Goal: Check status: Check status

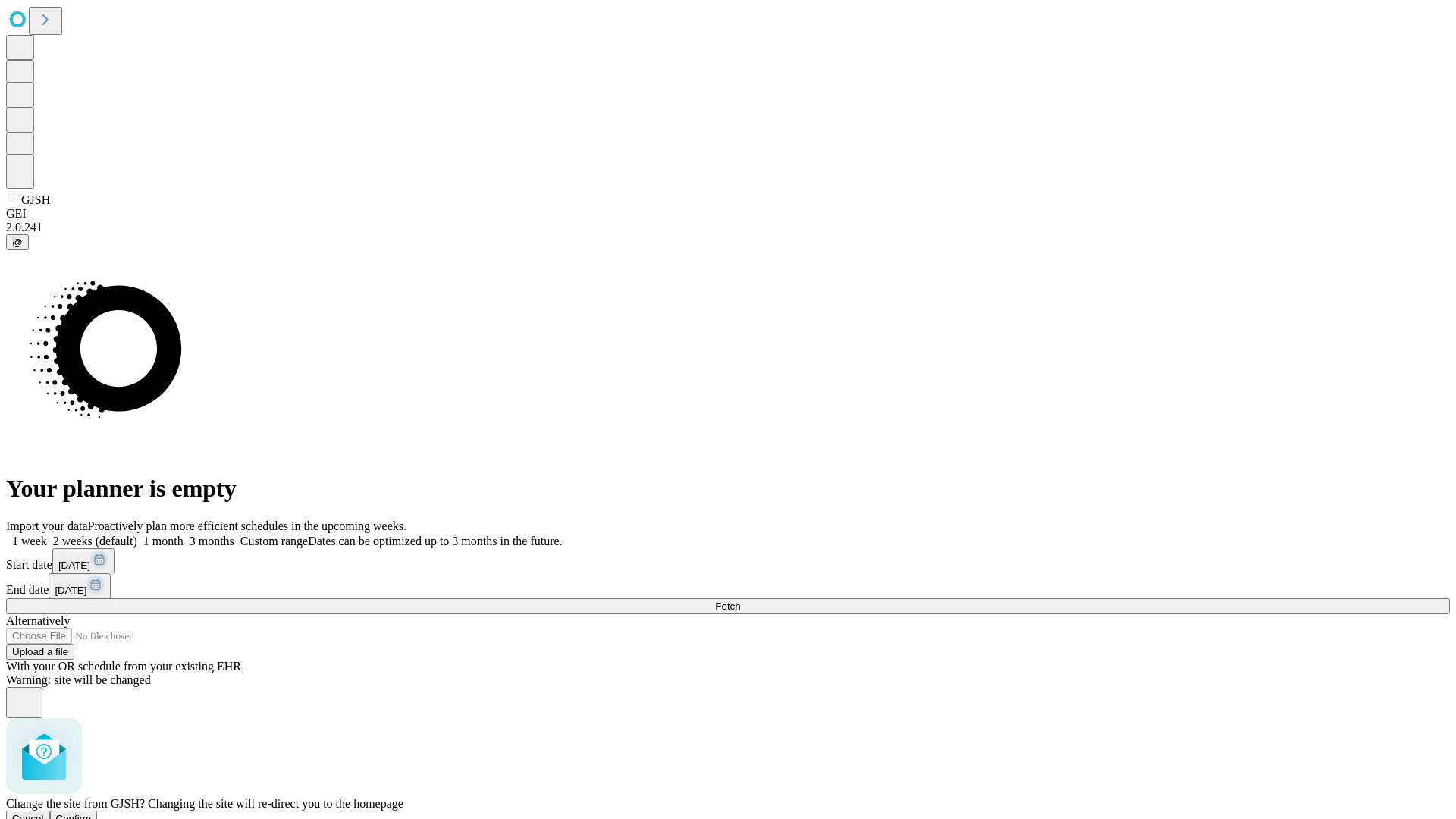
click at [92, 813] on span "Confirm" at bounding box center [74, 818] width 36 height 11
click at [138, 534] on label "2 weeks (default)" at bounding box center [92, 540] width 91 height 13
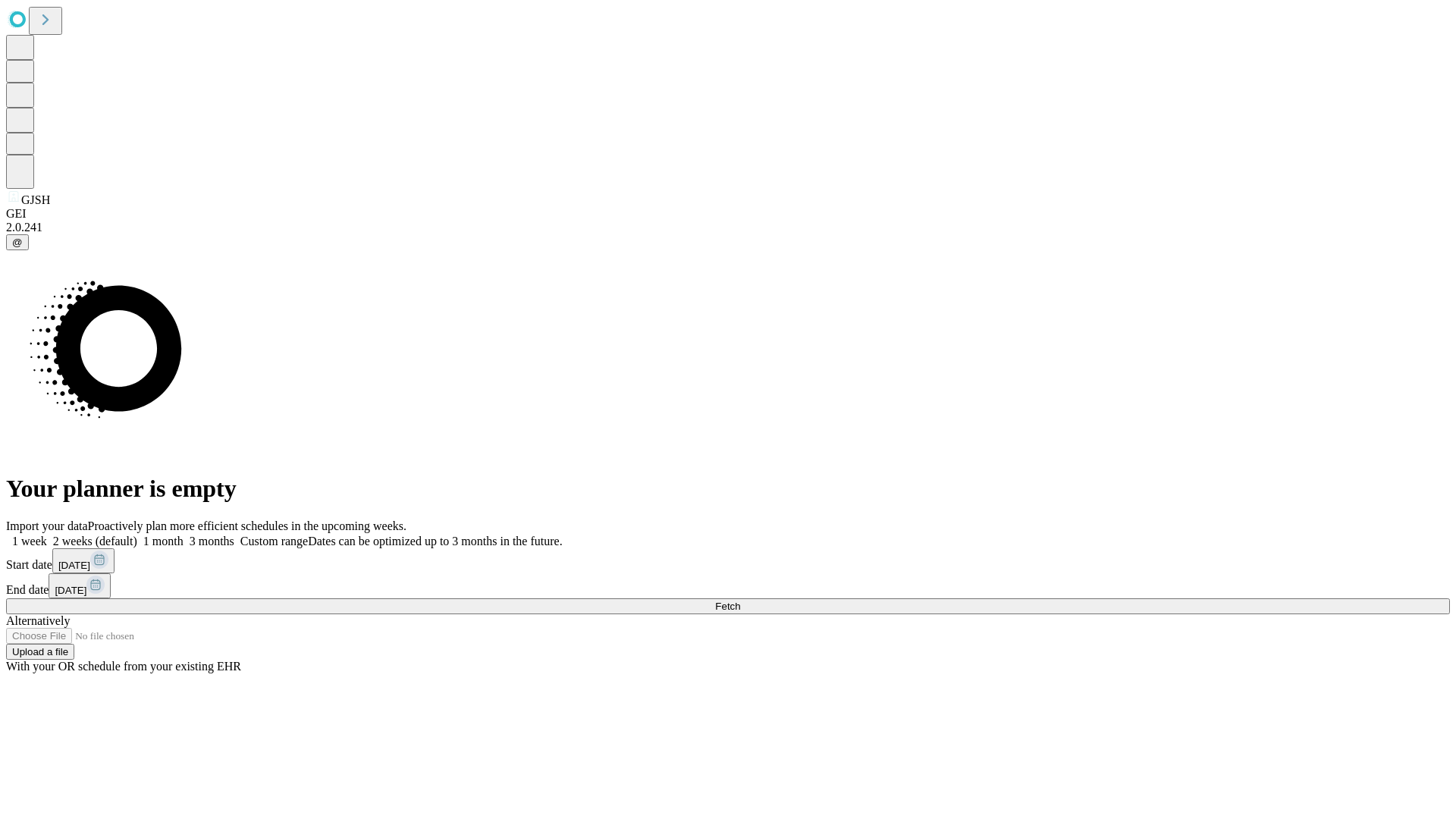
click at [740, 601] on span "Fetch" at bounding box center [728, 606] width 25 height 11
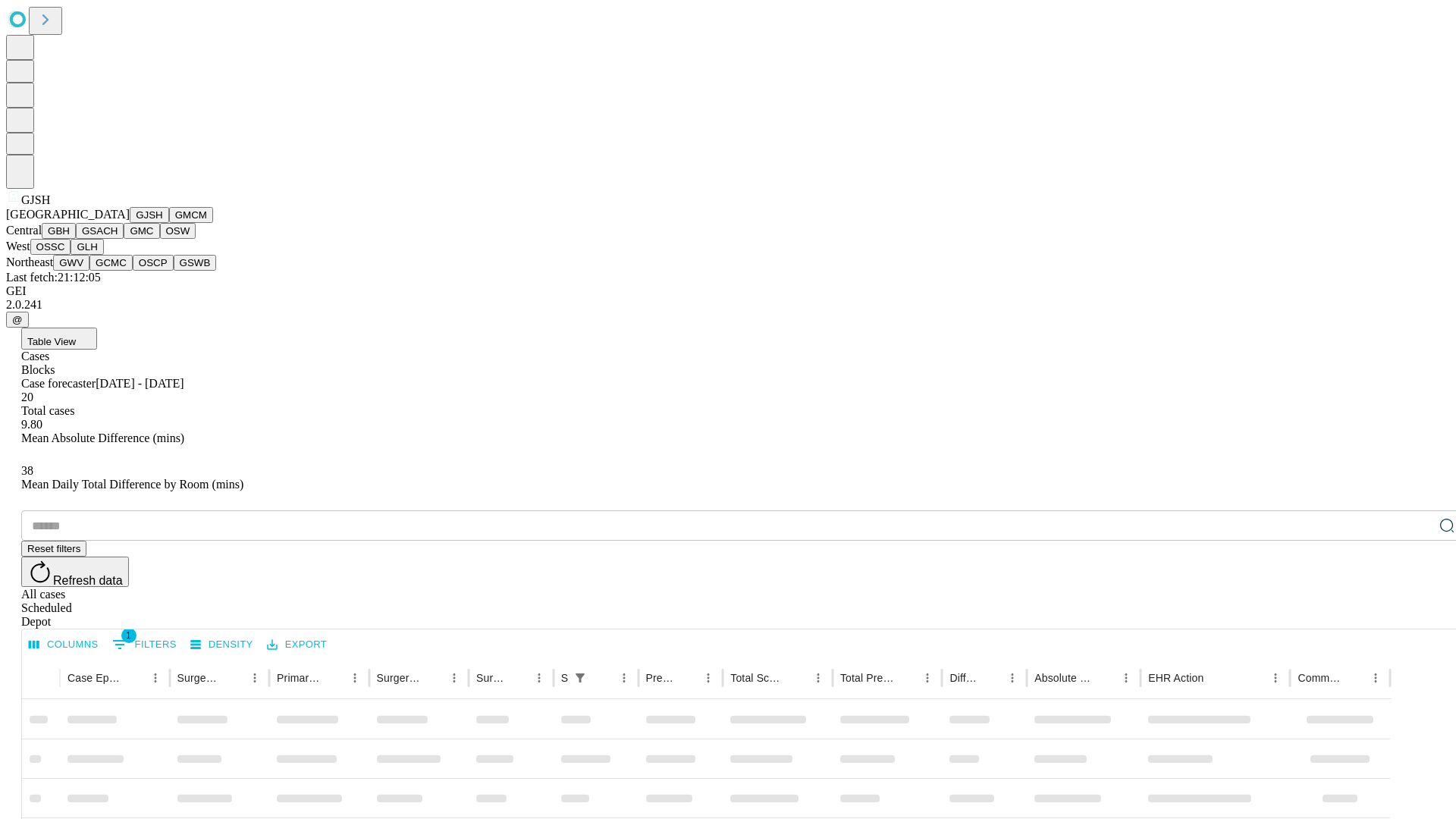
click at [169, 223] on button "GMCM" at bounding box center [191, 215] width 44 height 16
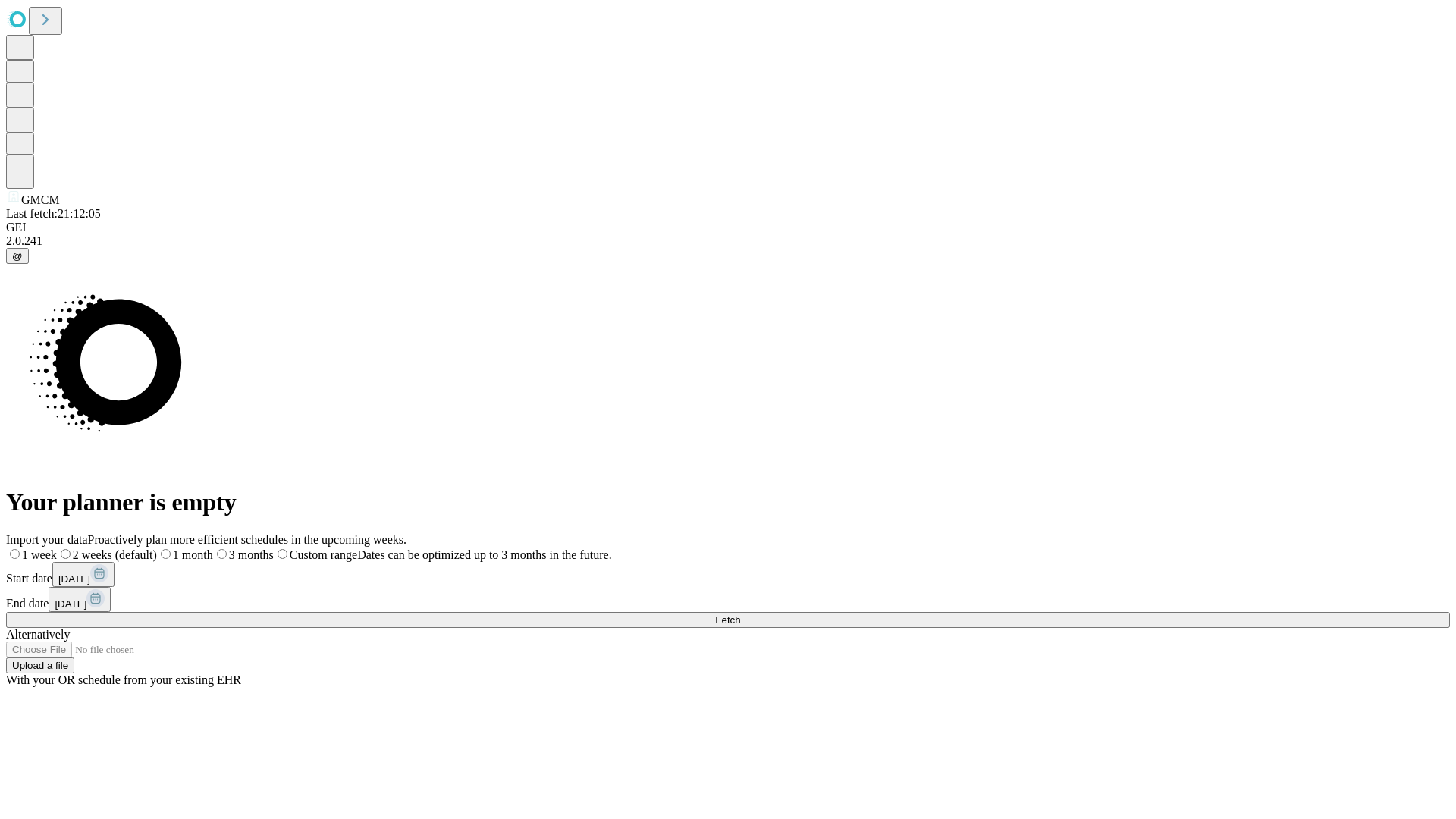
click at [157, 548] on label "2 weeks (default)" at bounding box center [107, 554] width 100 height 13
click at [740, 614] on span "Fetch" at bounding box center [728, 619] width 25 height 11
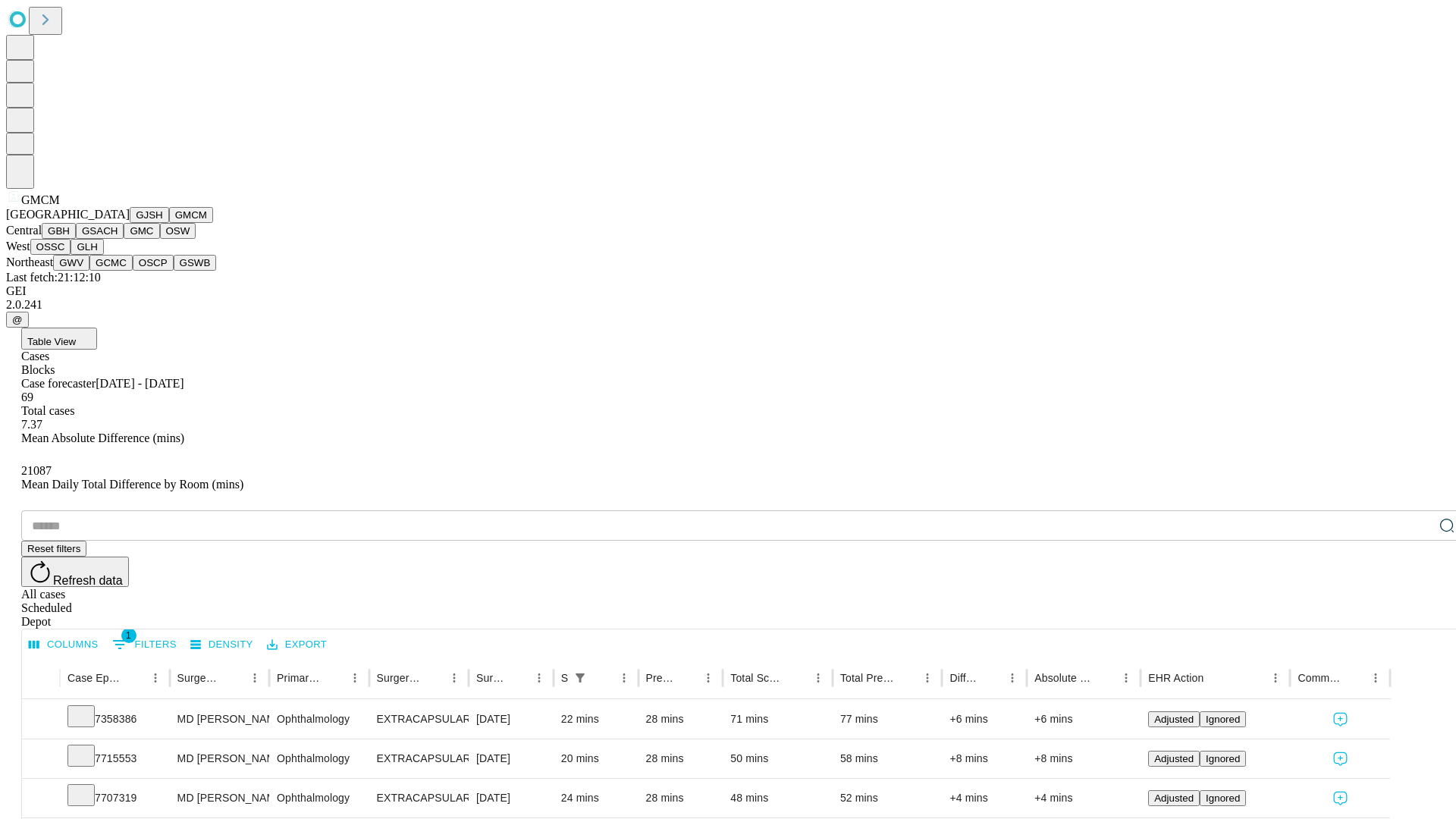
click at [76, 239] on button "GBH" at bounding box center [59, 231] width 34 height 16
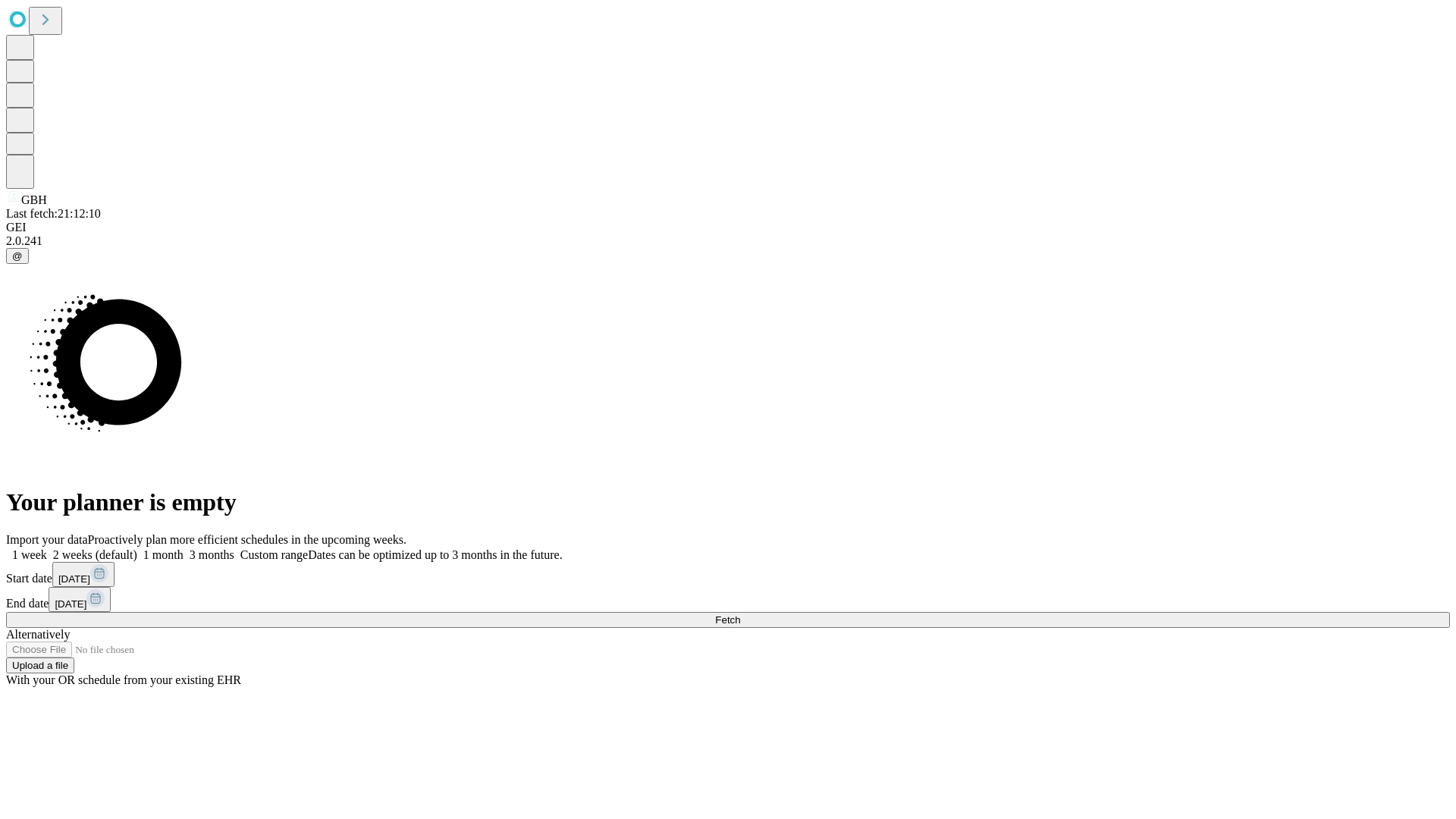
click at [138, 548] on label "2 weeks (default)" at bounding box center [92, 554] width 91 height 13
click at [740, 614] on span "Fetch" at bounding box center [728, 619] width 25 height 11
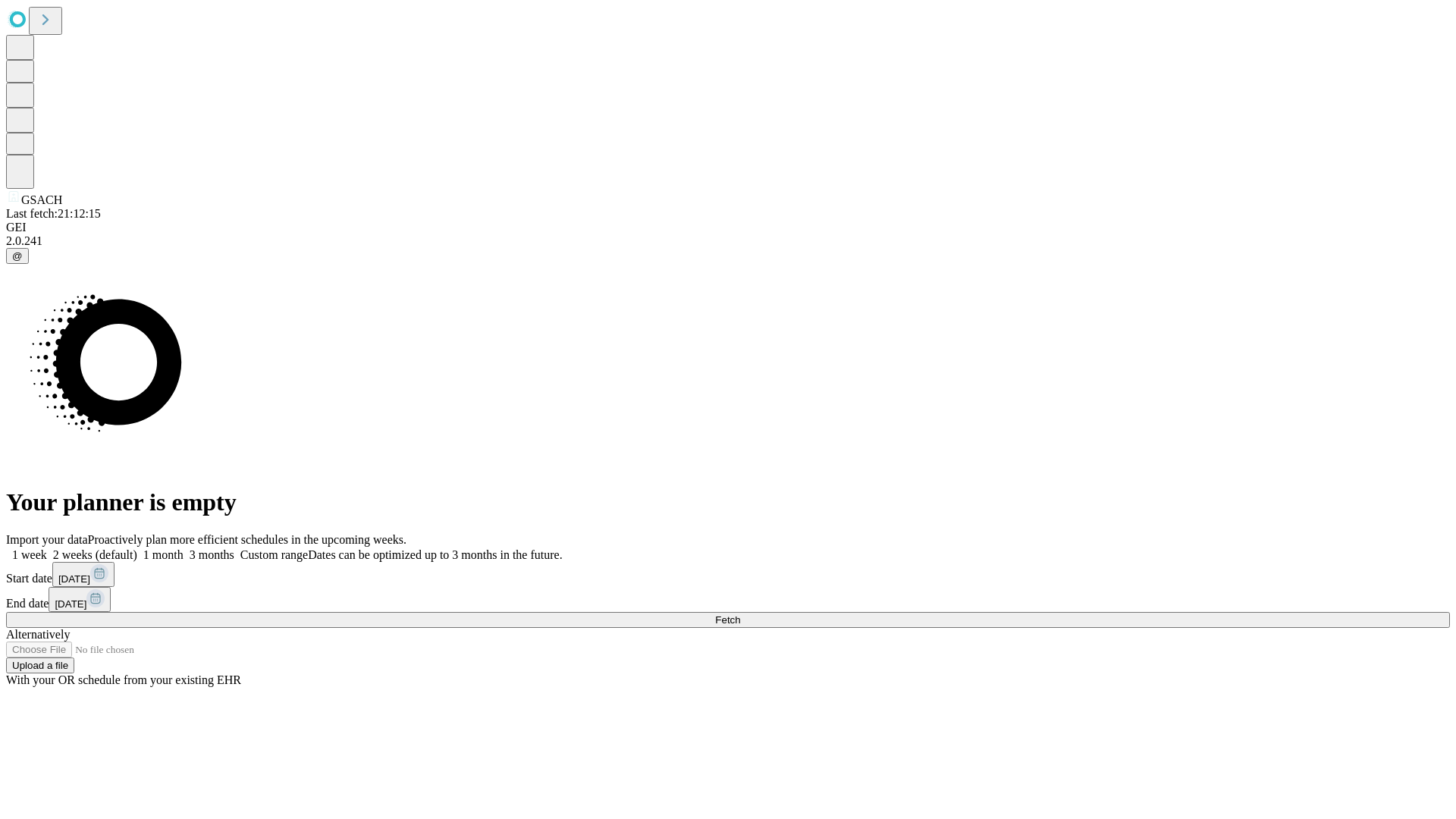
click at [138, 548] on label "2 weeks (default)" at bounding box center [92, 554] width 91 height 13
click at [740, 614] on span "Fetch" at bounding box center [728, 619] width 25 height 11
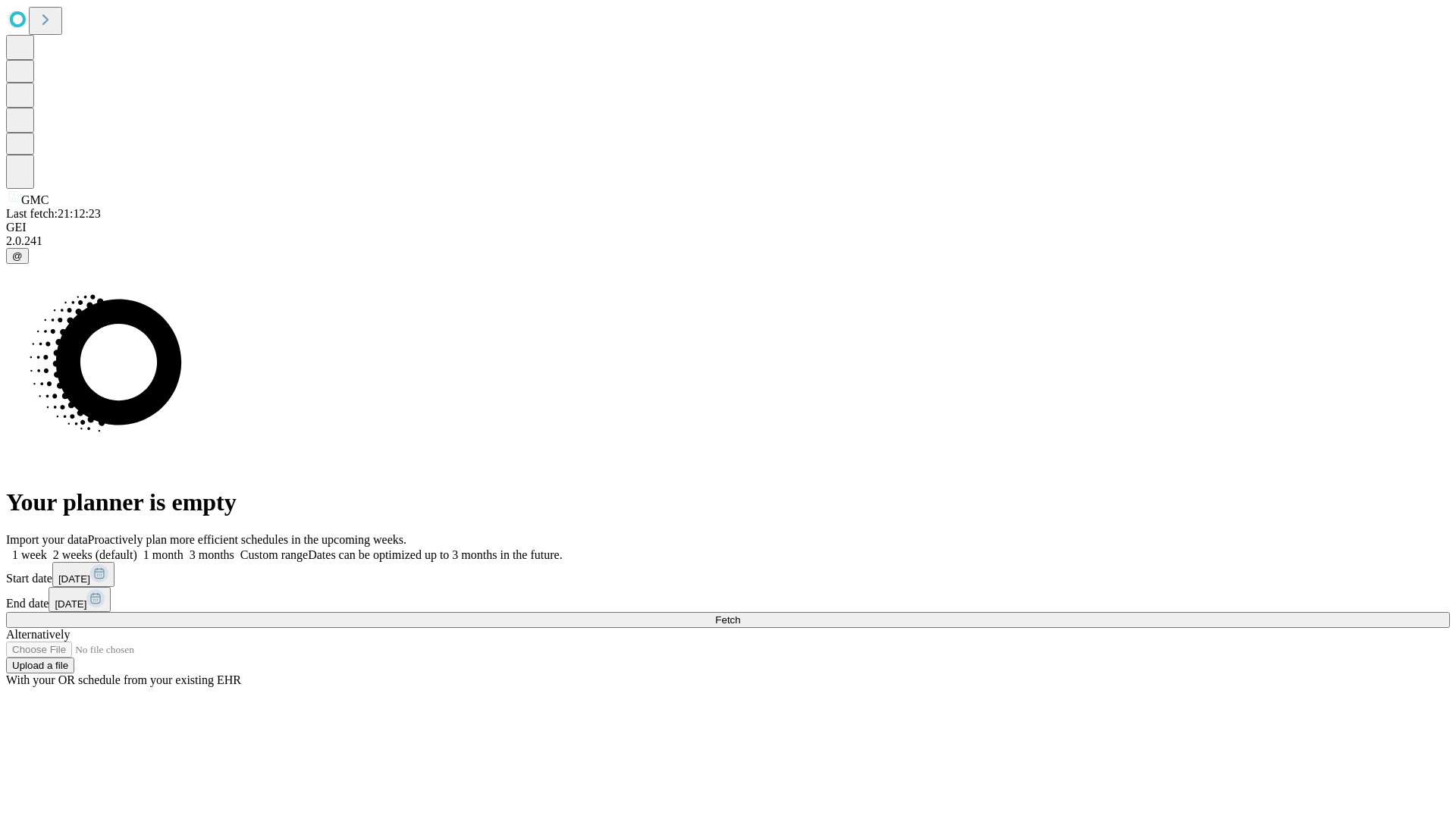
click at [138, 548] on label "2 weeks (default)" at bounding box center [92, 554] width 91 height 13
click at [740, 614] on span "Fetch" at bounding box center [728, 619] width 25 height 11
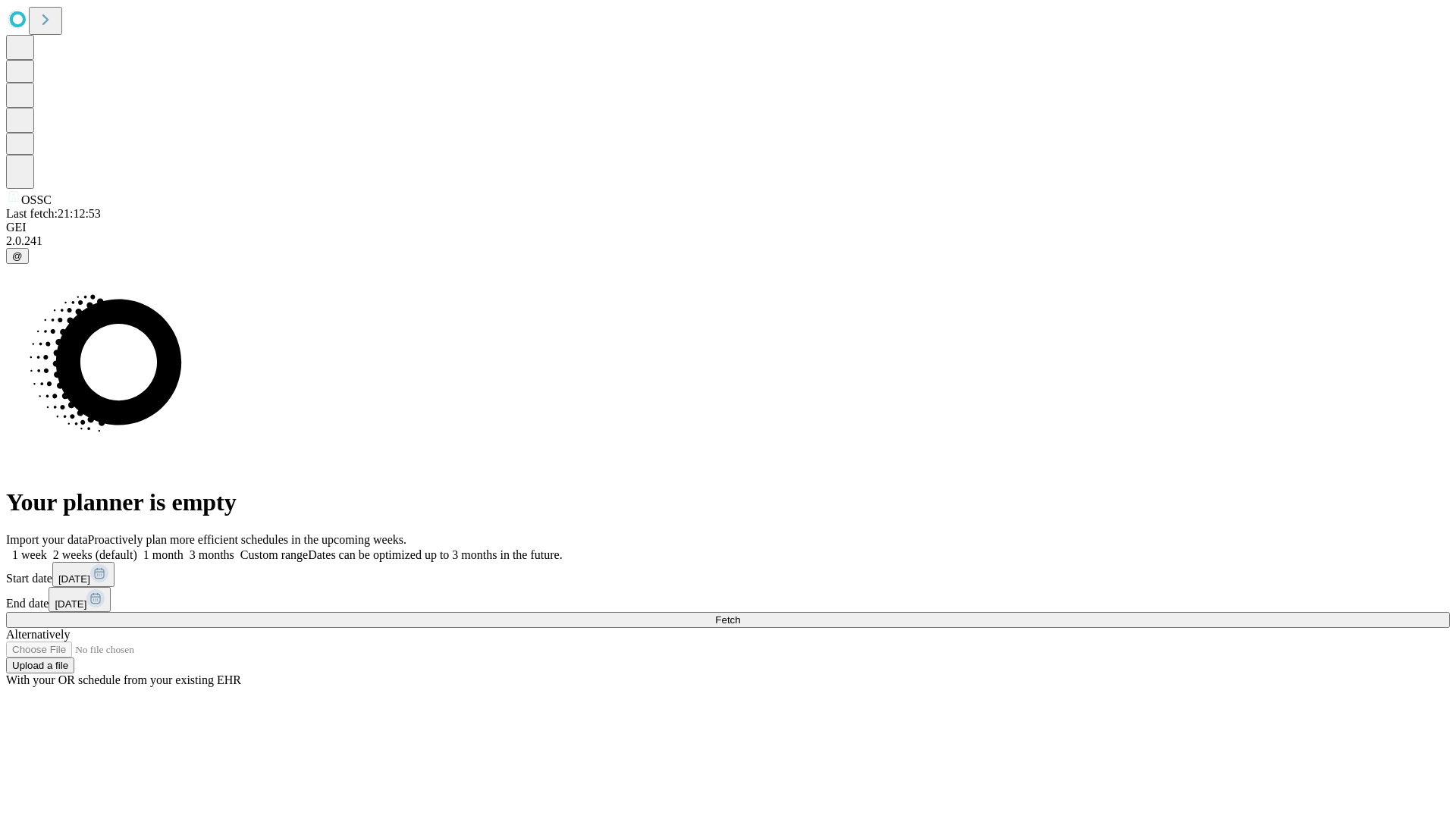
click at [138, 548] on label "2 weeks (default)" at bounding box center [92, 554] width 91 height 13
click at [740, 614] on span "Fetch" at bounding box center [728, 619] width 25 height 11
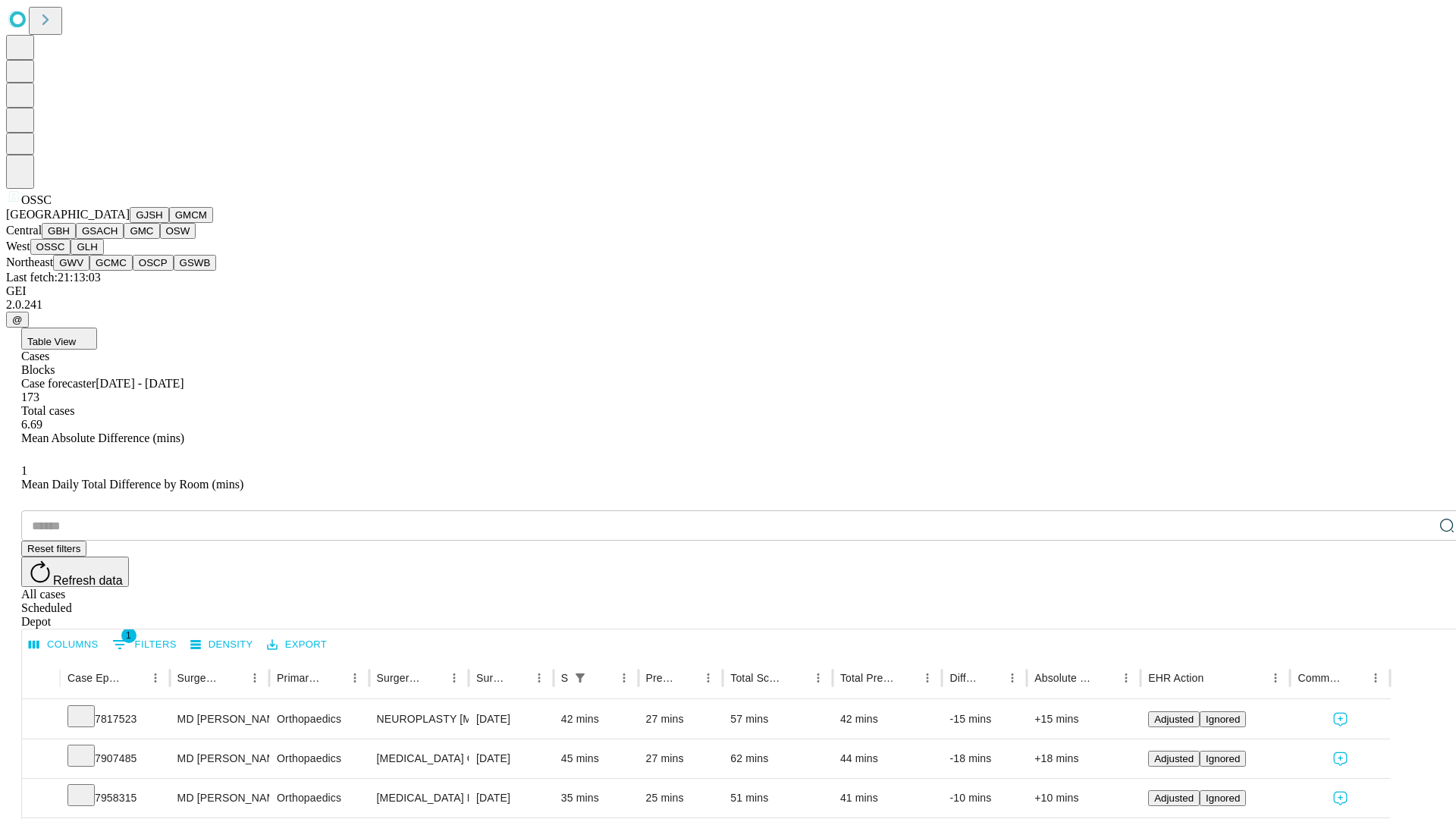
click at [103, 255] on button "GLH" at bounding box center [87, 247] width 33 height 16
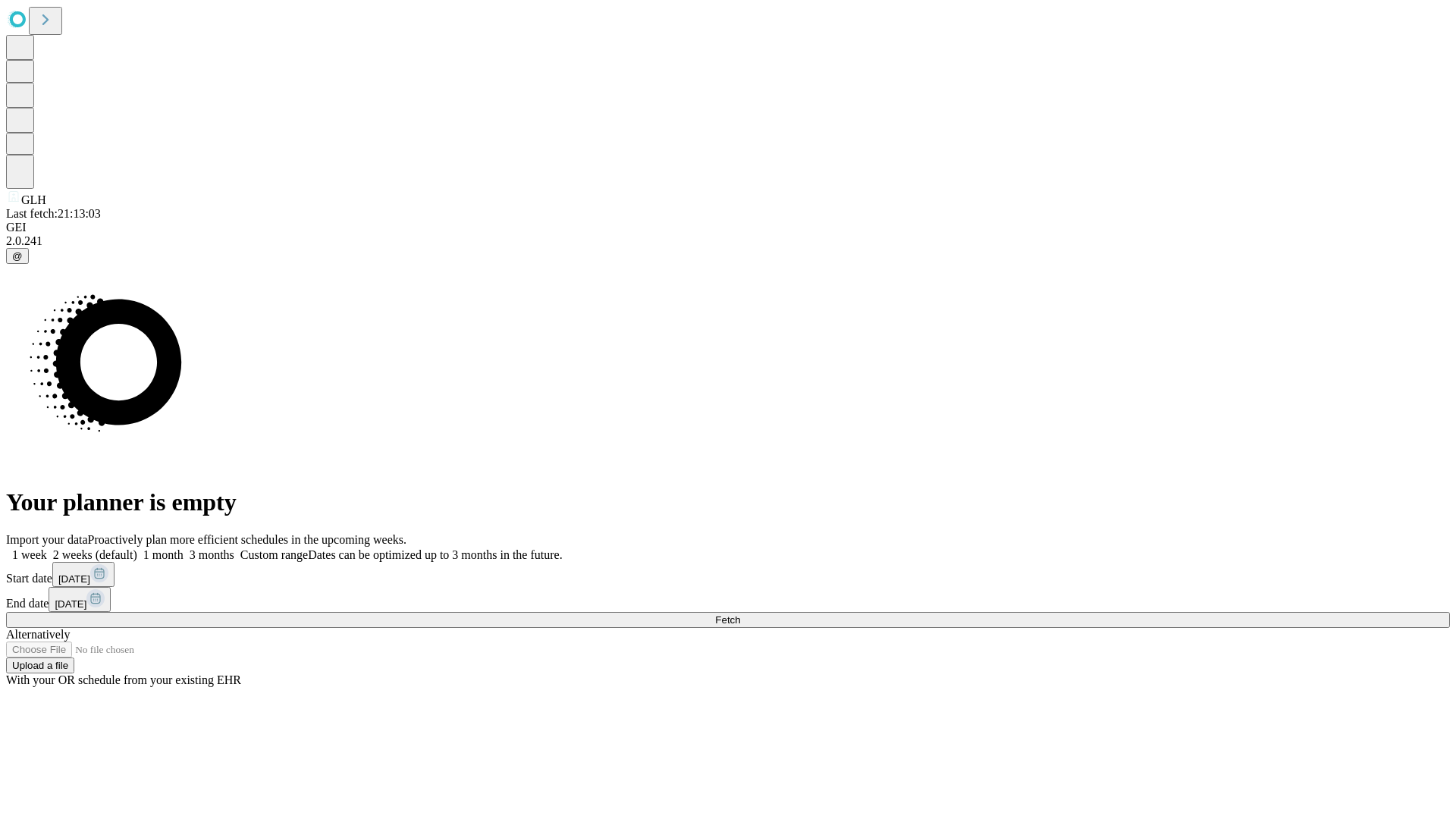
click at [138, 548] on label "2 weeks (default)" at bounding box center [92, 554] width 91 height 13
click at [740, 614] on span "Fetch" at bounding box center [728, 619] width 25 height 11
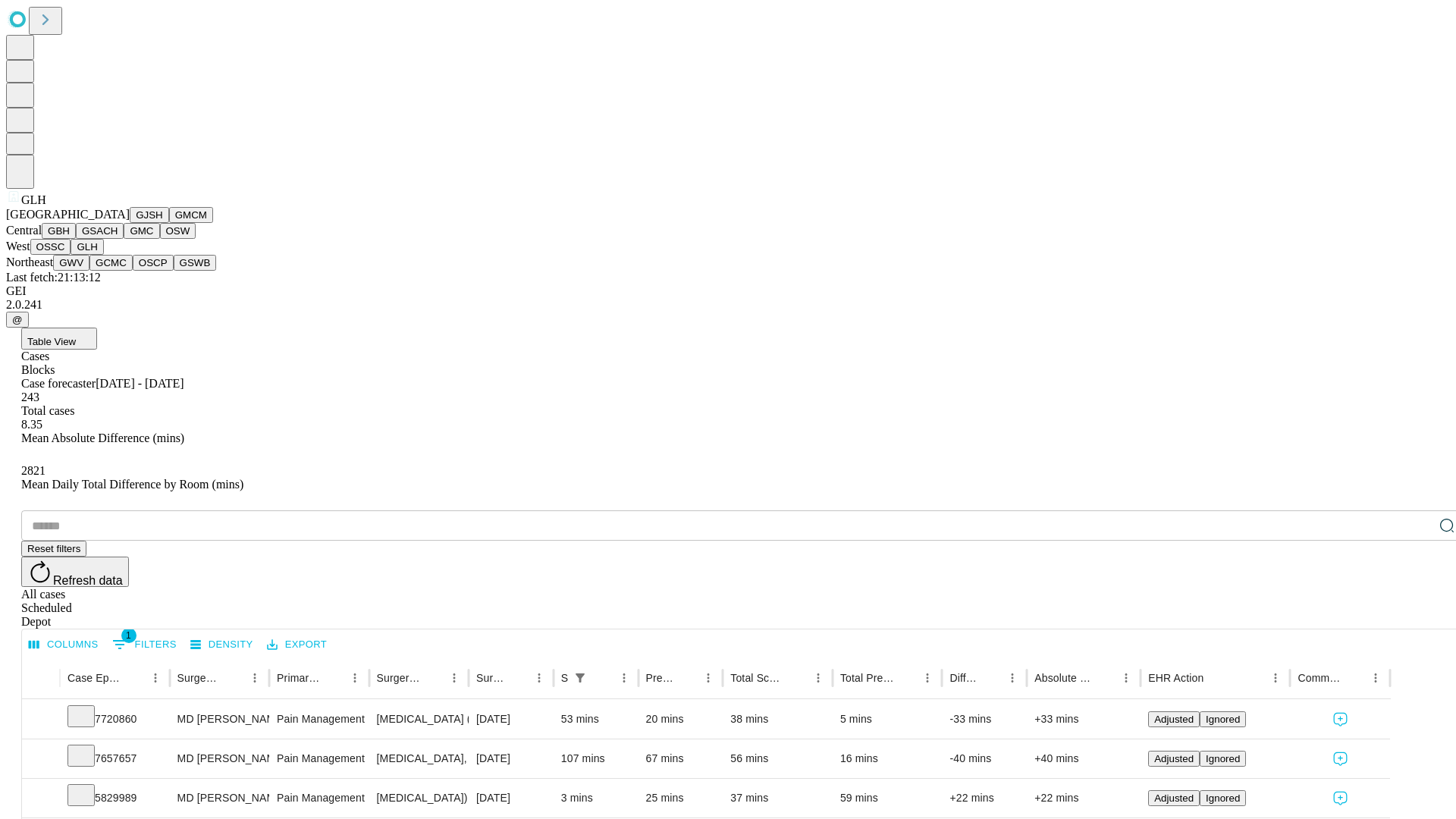
click at [90, 271] on button "GWV" at bounding box center [71, 263] width 37 height 16
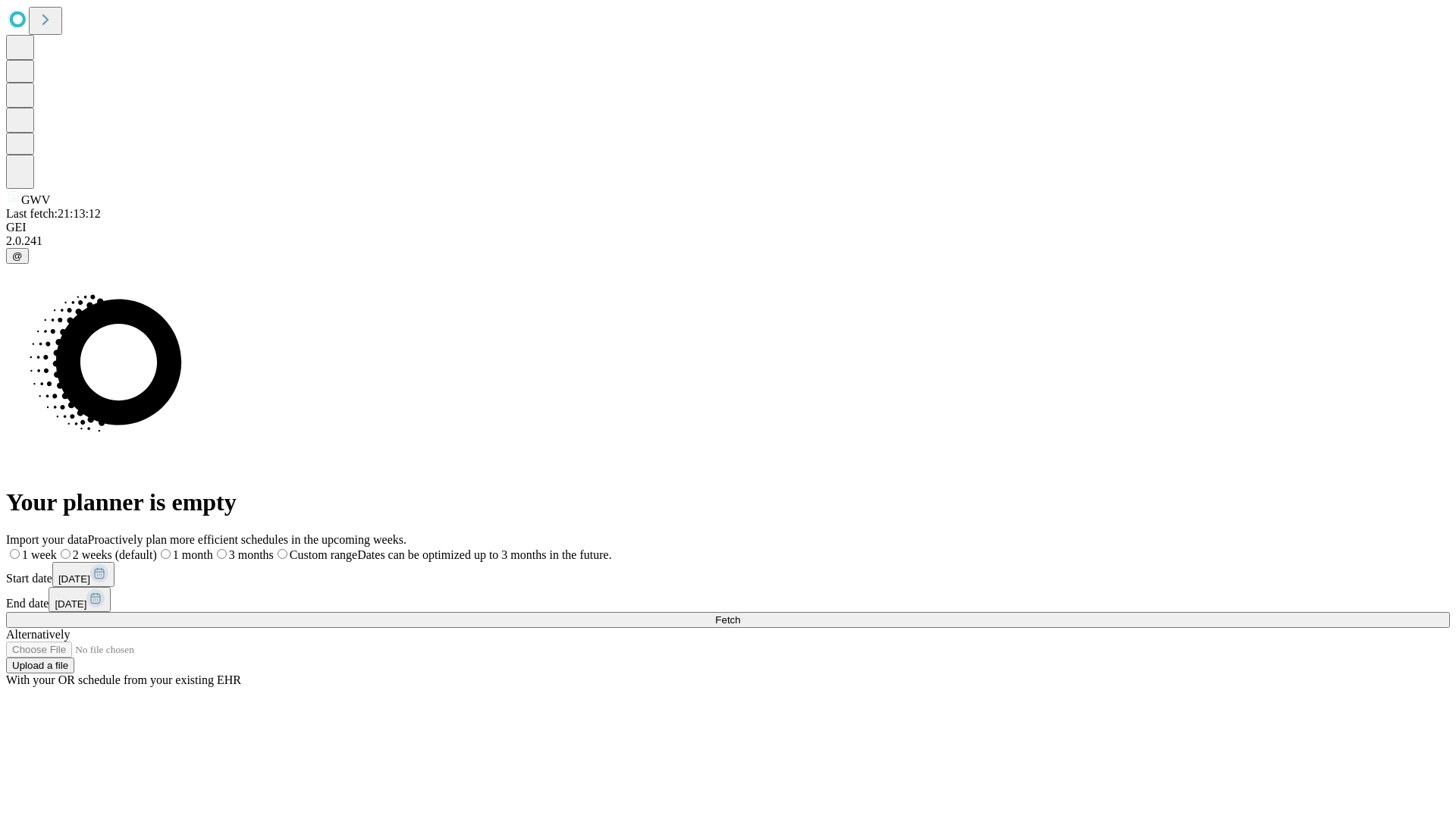
click at [157, 548] on label "2 weeks (default)" at bounding box center [107, 554] width 100 height 13
click at [740, 614] on span "Fetch" at bounding box center [728, 619] width 25 height 11
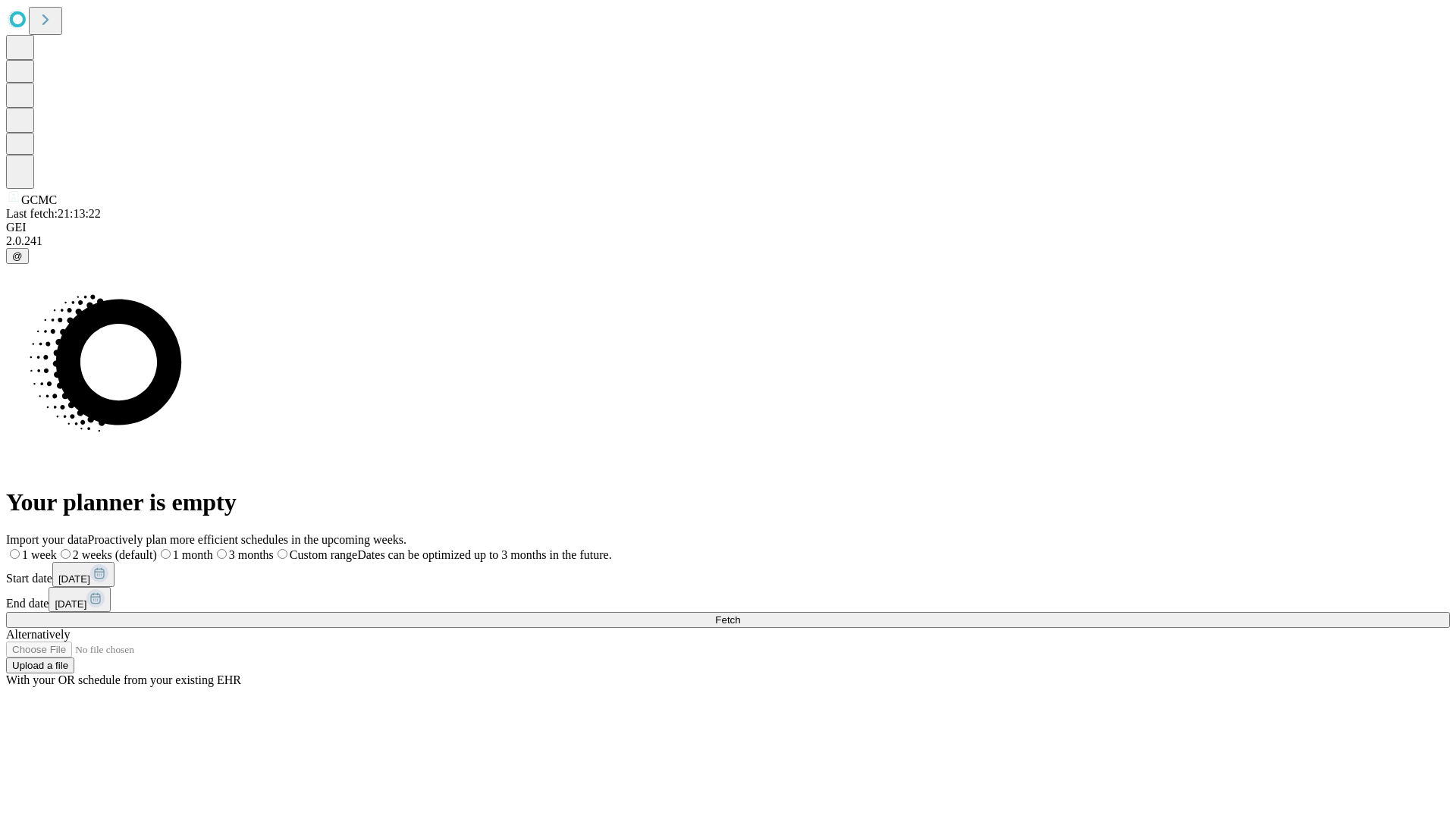
click at [157, 548] on label "2 weeks (default)" at bounding box center [107, 554] width 100 height 13
click at [740, 614] on span "Fetch" at bounding box center [728, 619] width 25 height 11
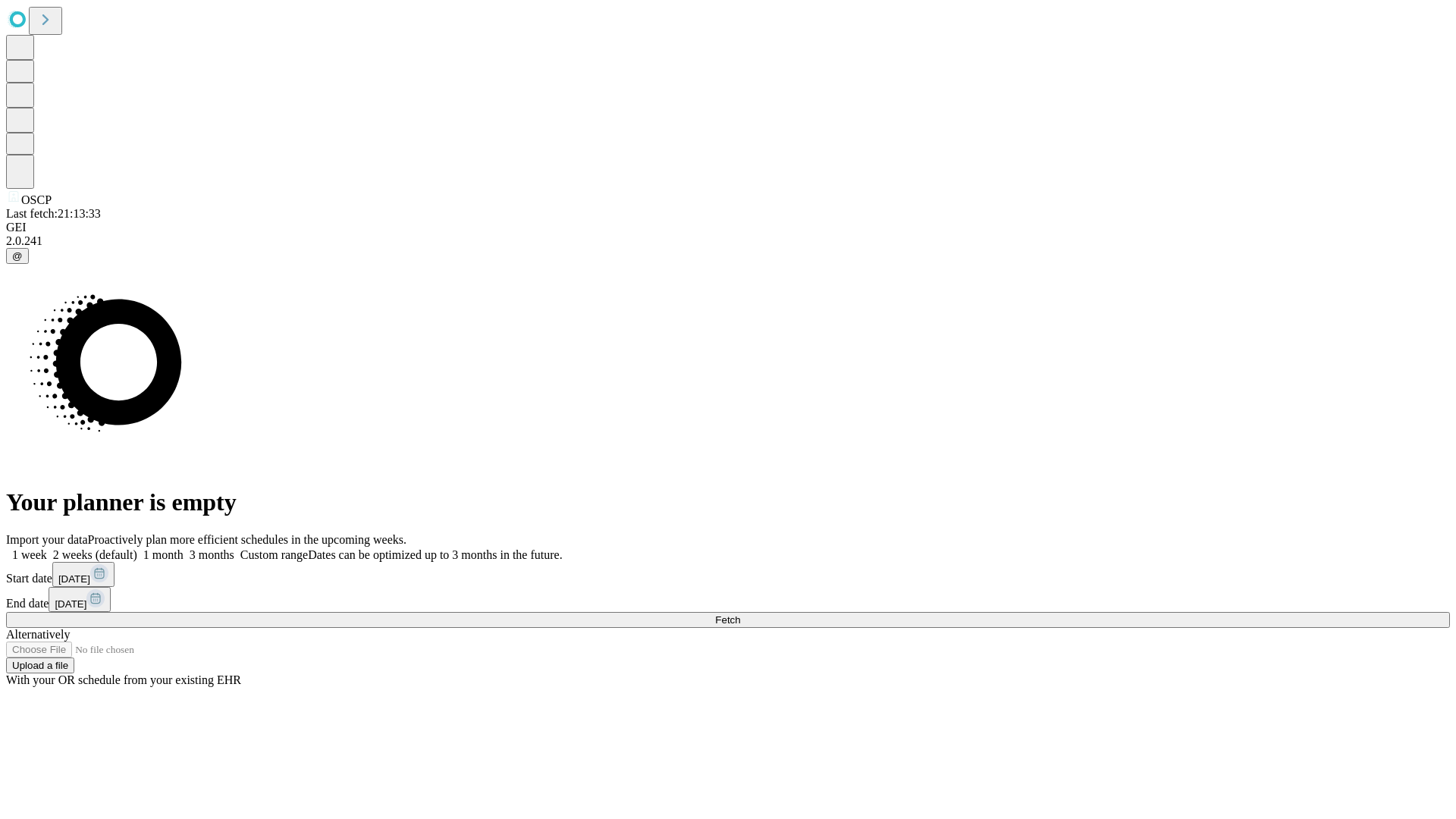
click at [138, 548] on label "2 weeks (default)" at bounding box center [92, 554] width 91 height 13
click at [740, 614] on span "Fetch" at bounding box center [728, 619] width 25 height 11
